Goal: Information Seeking & Learning: Find contact information

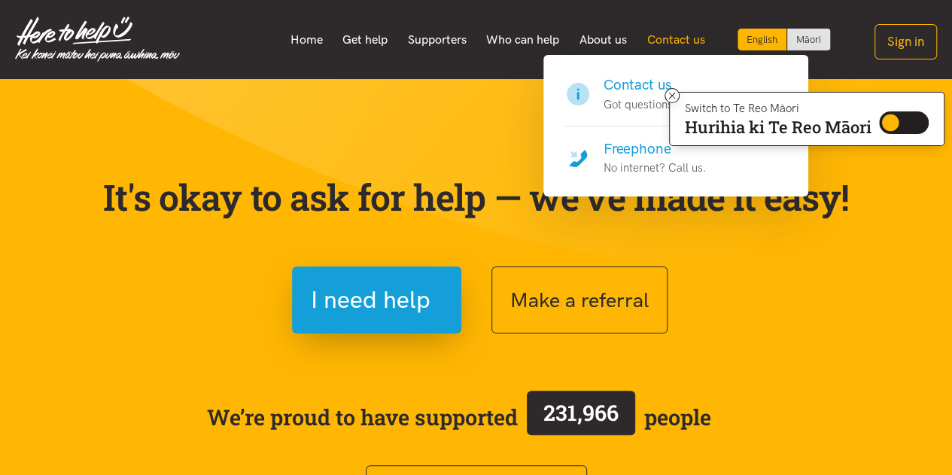
click at [684, 34] on link "Contact us" at bounding box center [676, 40] width 78 height 32
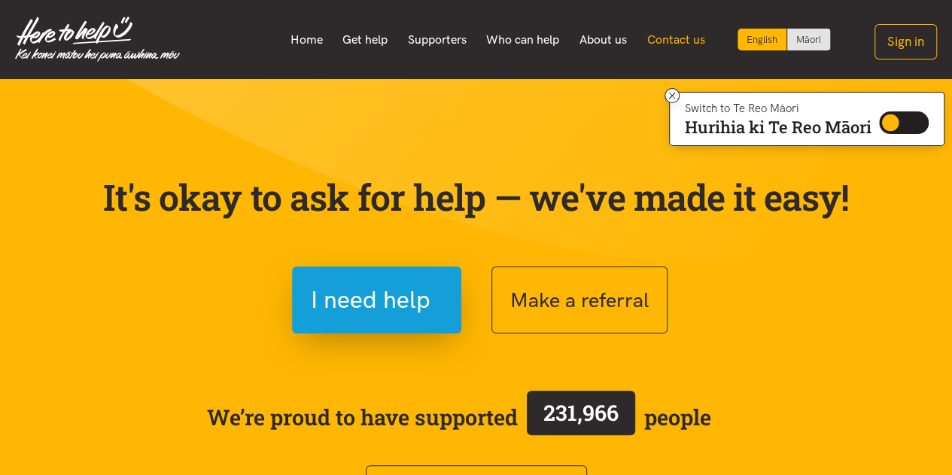
click at [684, 34] on link "Contact us" at bounding box center [676, 40] width 78 height 32
click at [666, 40] on link "Contact us" at bounding box center [676, 40] width 78 height 32
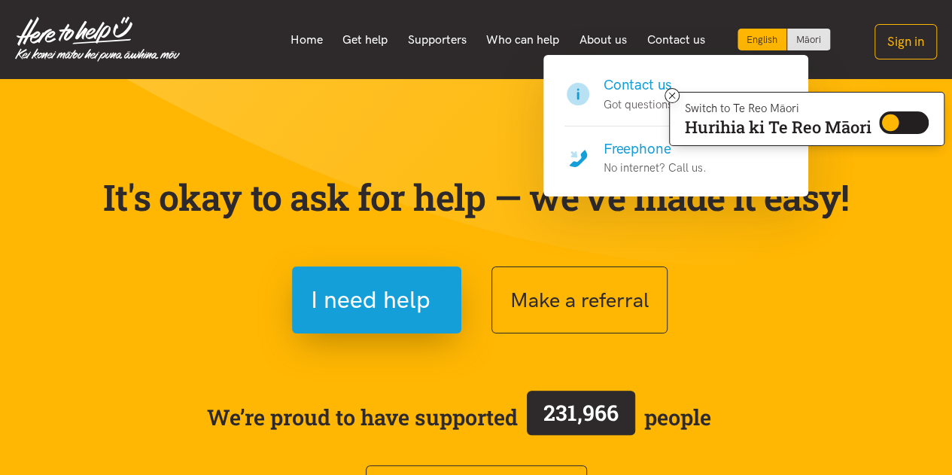
click at [642, 153] on h4 "Freephone" at bounding box center [655, 149] width 103 height 21
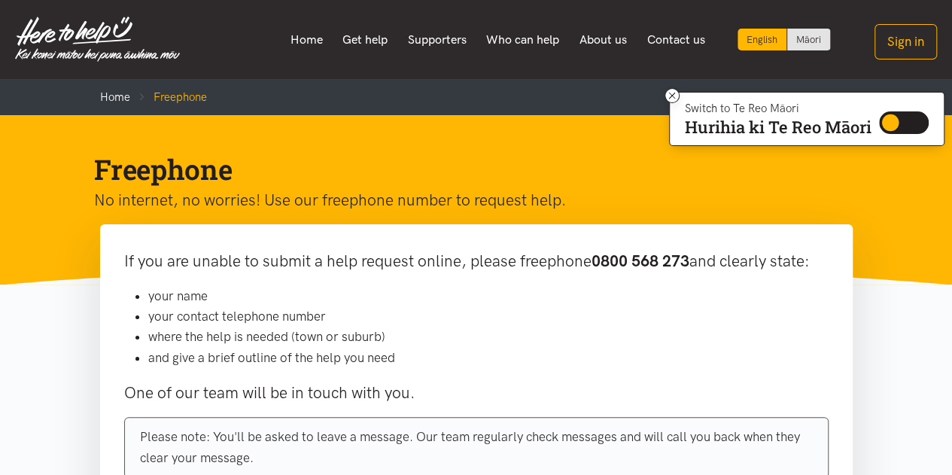
drag, startPoint x: 592, startPoint y: 261, endPoint x: 701, endPoint y: 253, distance: 109.4
click at [701, 253] on p "If you are unable to submit a help request online, please freephone 0800 568 27…" at bounding box center [476, 261] width 705 height 26
